Goal: Task Accomplishment & Management: Manage account settings

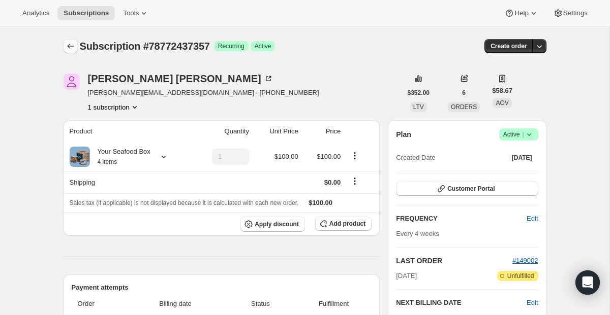
click at [74, 50] on icon "Subscriptions" at bounding box center [71, 46] width 10 height 10
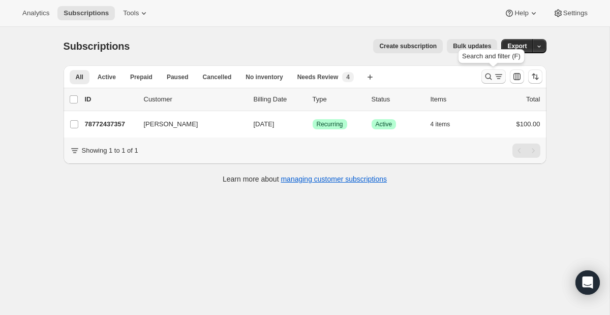
click at [485, 77] on icon "Search and filter results" at bounding box center [488, 77] width 7 height 7
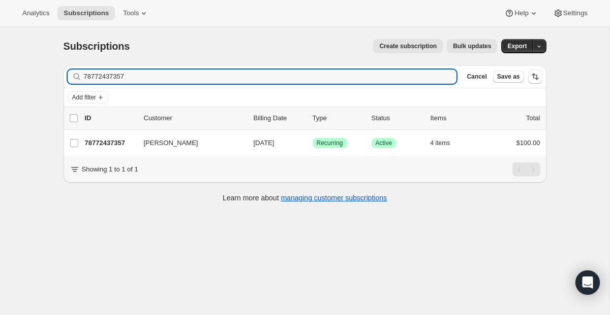
drag, startPoint x: 337, startPoint y: 78, endPoint x: 67, endPoint y: 50, distance: 272.2
click at [69, 49] on div "Subscriptions. This page is ready Subscriptions Create subscription Bulk update…" at bounding box center [304, 120] width 507 height 186
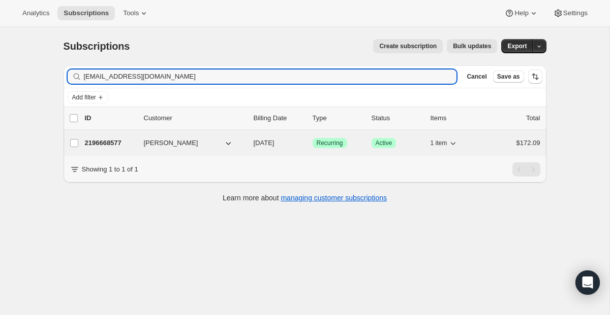
type input "[EMAIL_ADDRESS][DOMAIN_NAME]"
click at [343, 148] on span "Success Recurring" at bounding box center [329, 143] width 35 height 10
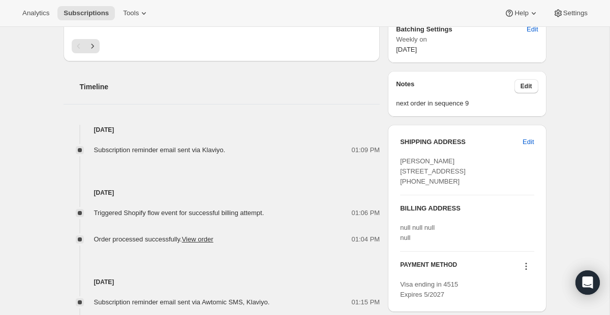
scroll to position [212, 0]
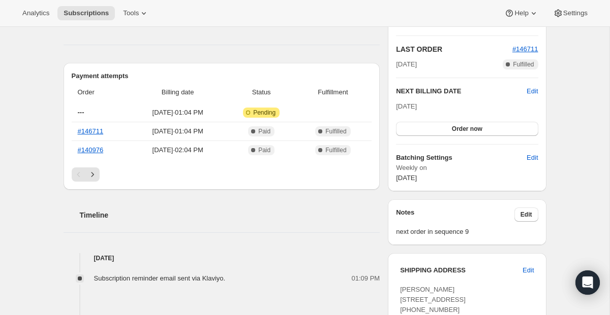
click at [471, 137] on div "Plan Success Active | Created Date Apr 27, 2021 Customer Portal FREQUENCY Edit …" at bounding box center [467, 50] width 142 height 267
click at [472, 130] on span "Order now" at bounding box center [467, 129] width 30 height 8
click at [472, 130] on span "Click to confirm" at bounding box center [466, 129] width 46 height 8
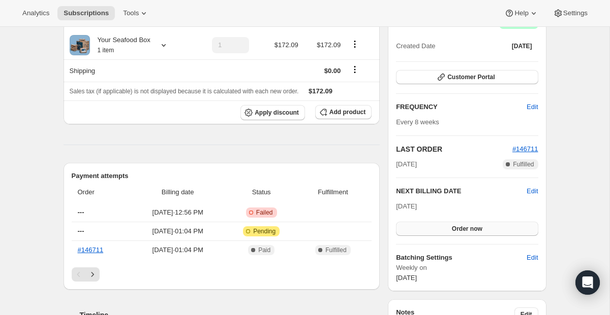
scroll to position [39, 0]
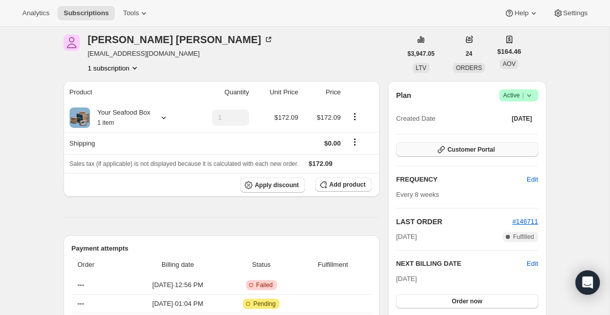
click at [450, 156] on button "Customer Portal" at bounding box center [467, 150] width 142 height 14
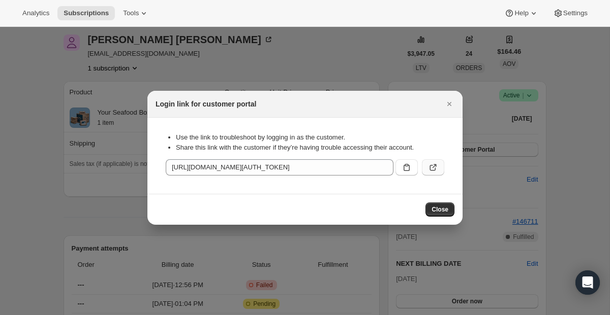
click at [433, 168] on icon ":r1h:" at bounding box center [433, 168] width 10 height 10
click at [455, 101] on button "Close" at bounding box center [449, 104] width 14 height 14
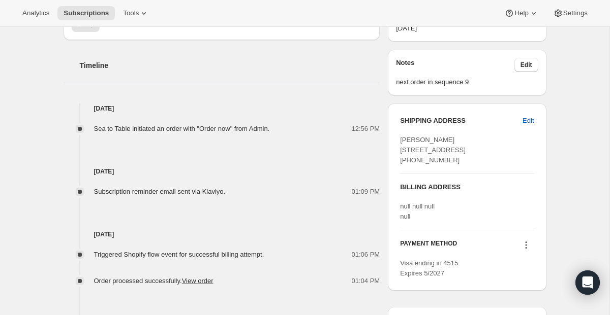
scroll to position [429, 0]
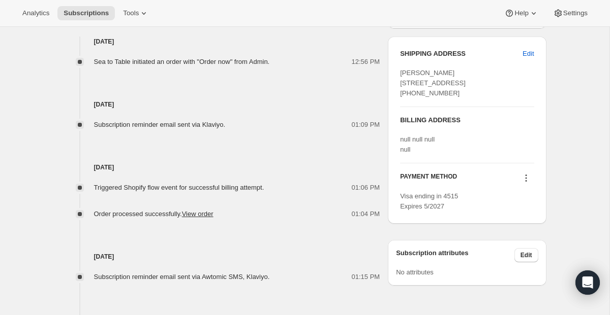
click at [502, 212] on div "PAYMENT METHOD Visa ending in 4515 Expires 5/2027" at bounding box center [467, 188] width 134 height 48
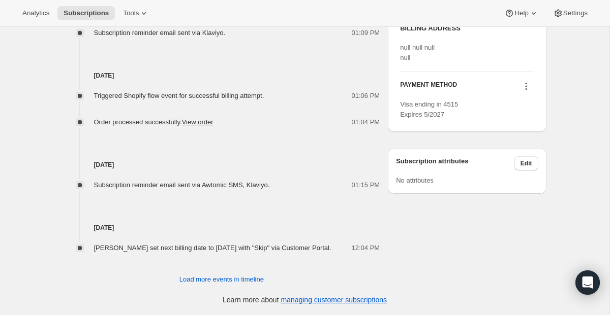
click at [526, 91] on icon at bounding box center [526, 86] width 10 height 10
click at [519, 132] on span "Send link to update card" at bounding box center [522, 136] width 71 height 8
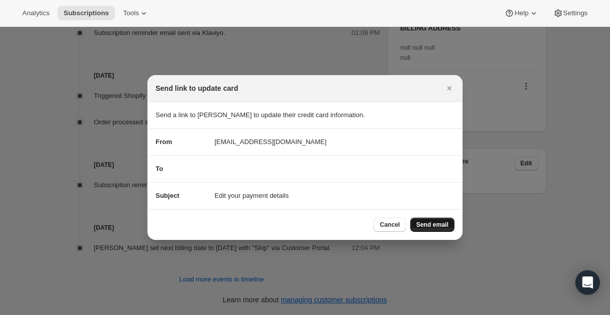
click at [420, 224] on span "Send email" at bounding box center [432, 225] width 32 height 8
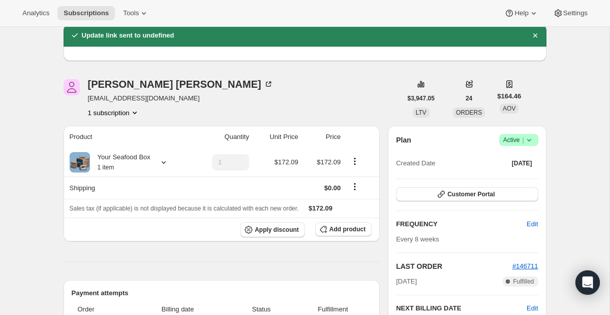
scroll to position [0, 0]
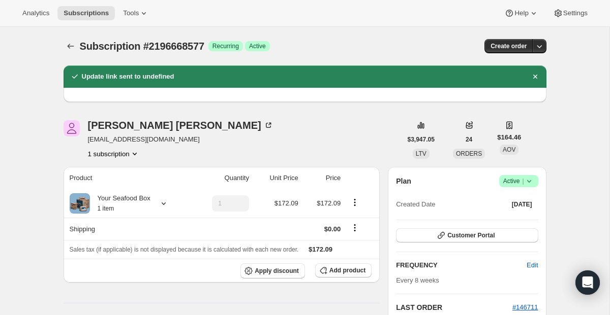
click at [63, 45] on button "Subscriptions" at bounding box center [70, 46] width 14 height 14
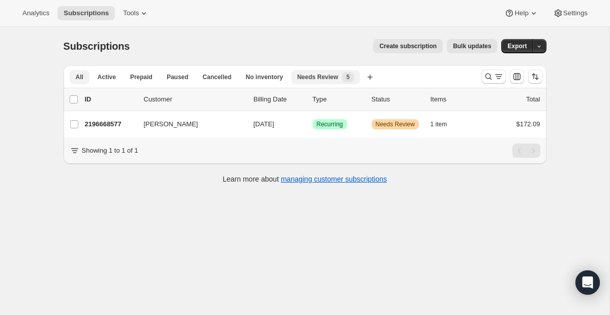
click at [320, 73] on span "Needs Review" at bounding box center [317, 77] width 41 height 8
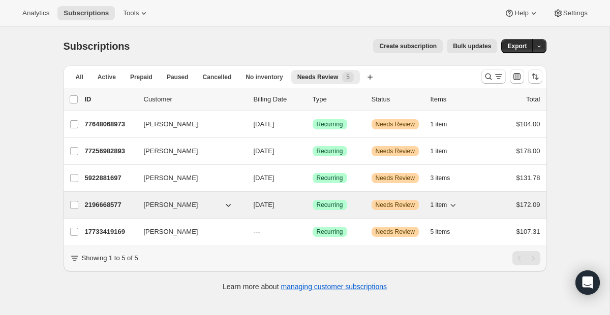
click at [393, 203] on span "Needs Review" at bounding box center [394, 205] width 39 height 8
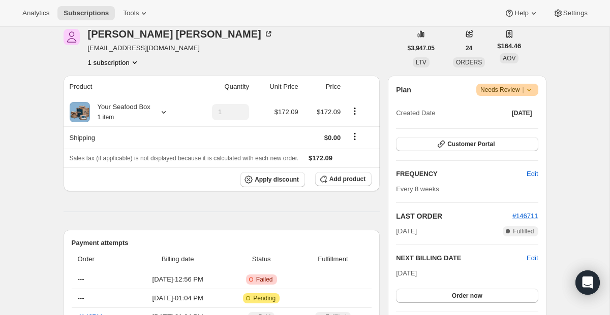
scroll to position [185, 0]
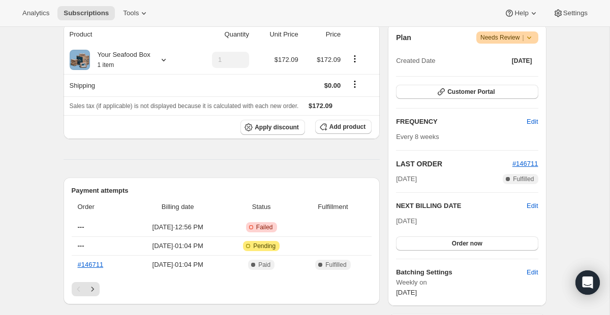
click at [529, 39] on icon at bounding box center [529, 38] width 10 height 10
click at [522, 53] on span "Pause subscription" at bounding box center [502, 58] width 57 height 10
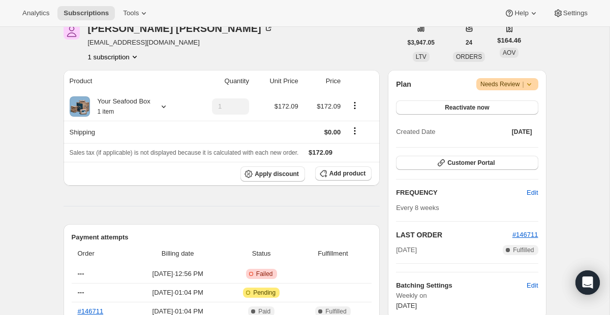
click at [528, 87] on icon at bounding box center [529, 84] width 10 height 10
click at [500, 86] on span "Needs Review |" at bounding box center [507, 84] width 54 height 10
click at [481, 103] on button "Reactivate now" at bounding box center [467, 108] width 142 height 14
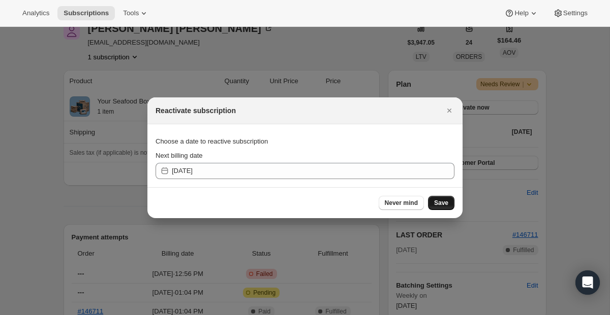
click at [443, 207] on button "Save" at bounding box center [441, 203] width 26 height 14
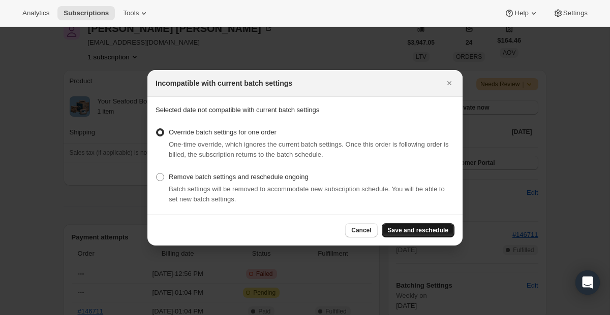
click at [418, 230] on span "Save and reschedule" at bounding box center [418, 231] width 60 height 8
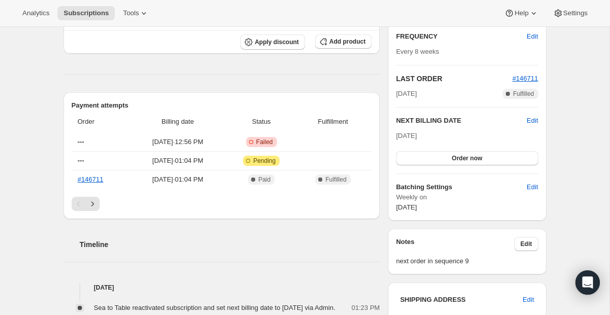
scroll to position [365, 0]
click at [437, 166] on div "Plan Warning Needs Review | Created Date Apr 27, 2021 Customer Portal FREQUENCY…" at bounding box center [467, 78] width 142 height 267
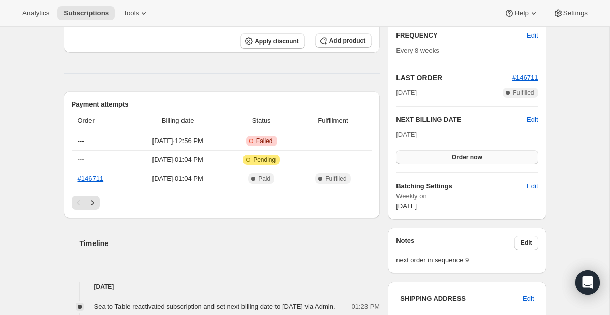
click at [438, 159] on button "Order now" at bounding box center [467, 157] width 142 height 14
click at [438, 159] on button "Click to confirm" at bounding box center [467, 157] width 142 height 14
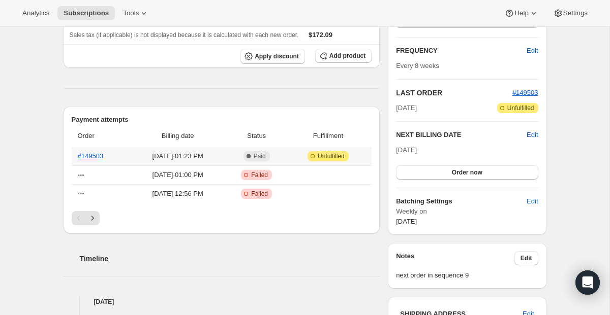
scroll to position [165, 0]
